Goal: Information Seeking & Learning: Learn about a topic

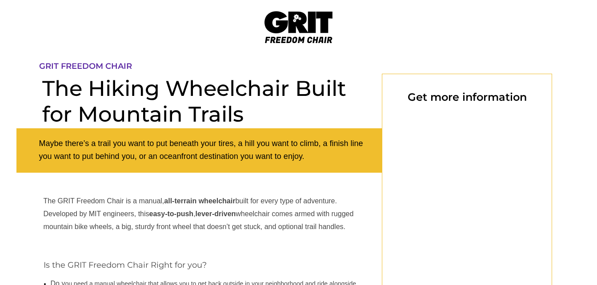
select select "US"
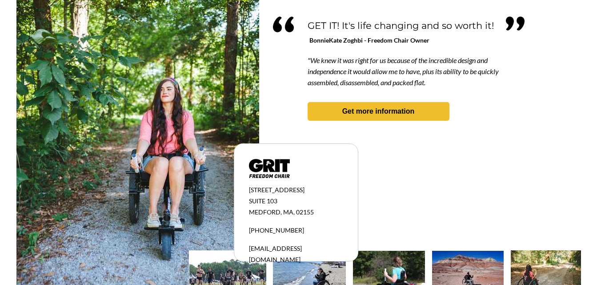
scroll to position [870, 0]
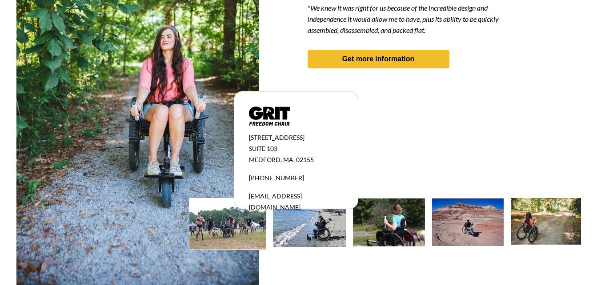
click at [534, 219] on img at bounding box center [546, 221] width 70 height 47
click at [465, 221] on img at bounding box center [468, 223] width 72 height 48
click at [491, 217] on img at bounding box center [468, 223] width 72 height 48
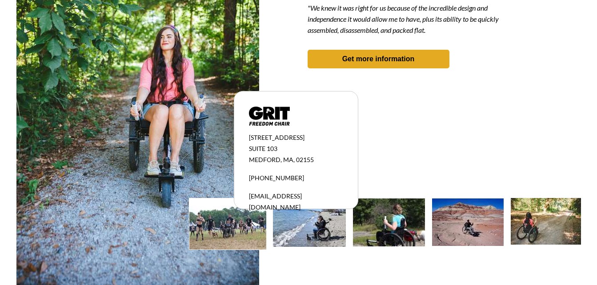
click at [401, 64] on link "Get more information" at bounding box center [379, 59] width 142 height 19
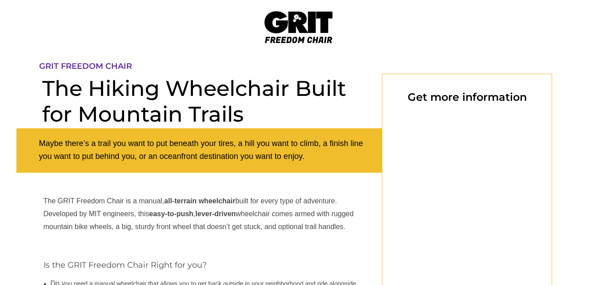
scroll to position [74, 0]
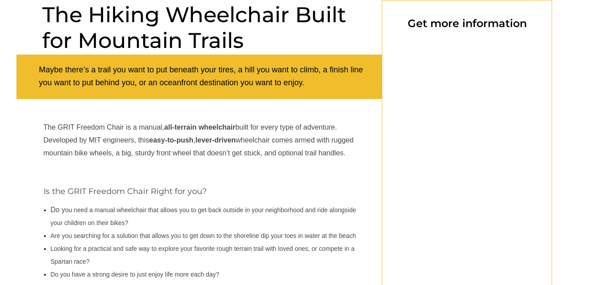
select select "US"
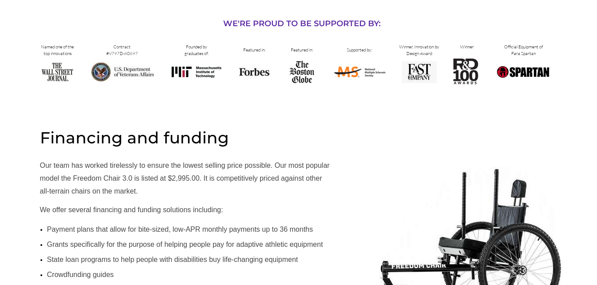
scroll to position [496, 0]
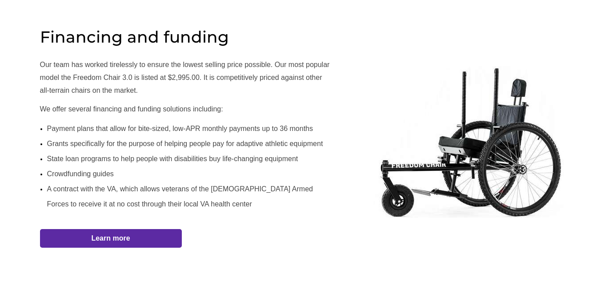
click at [587, 152] on div at bounding box center [298, 148] width 597 height 293
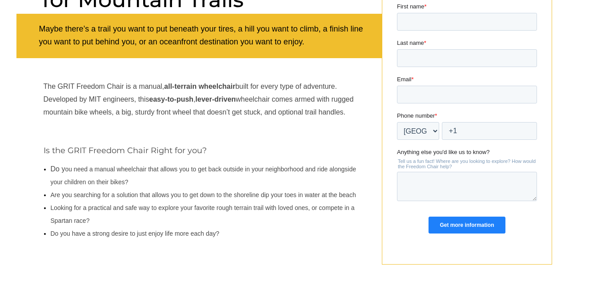
scroll to position [0, 0]
